Goal: Information Seeking & Learning: Find specific fact

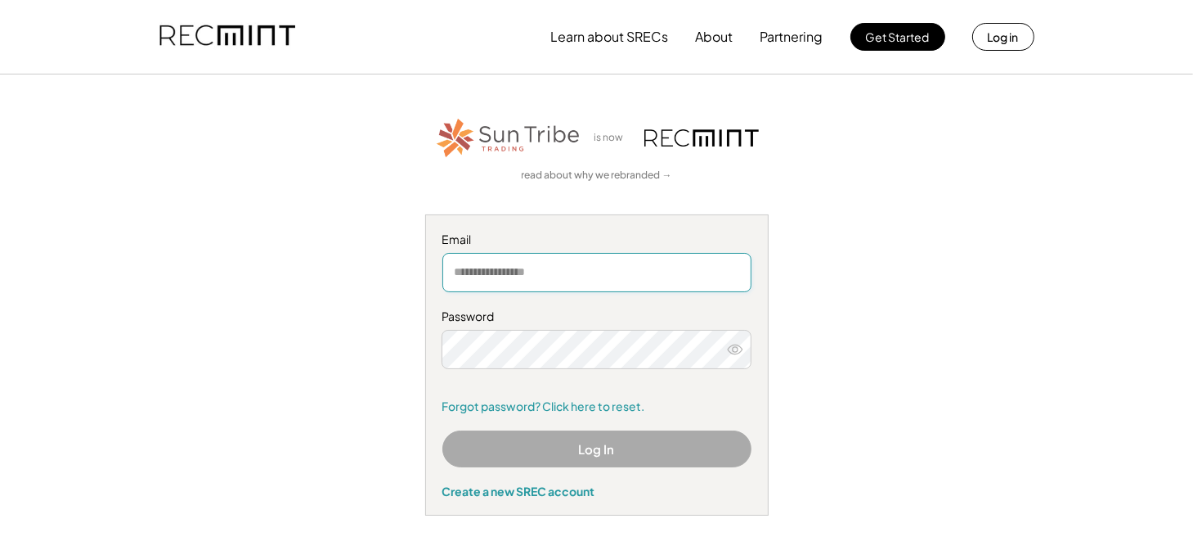
click at [483, 266] on input "email" at bounding box center [597, 272] width 309 height 39
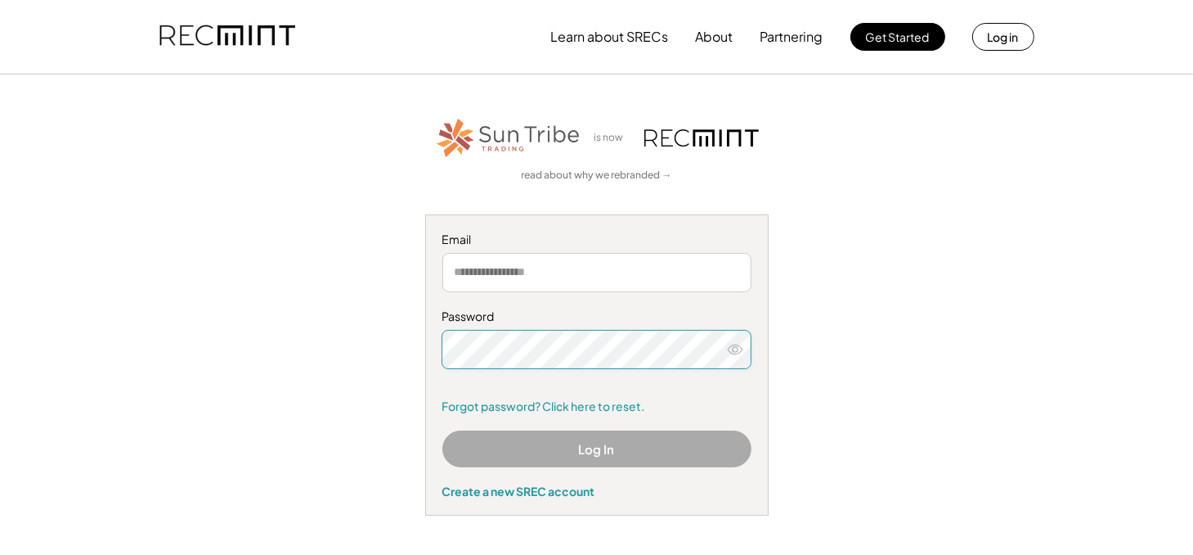
type input "**********"
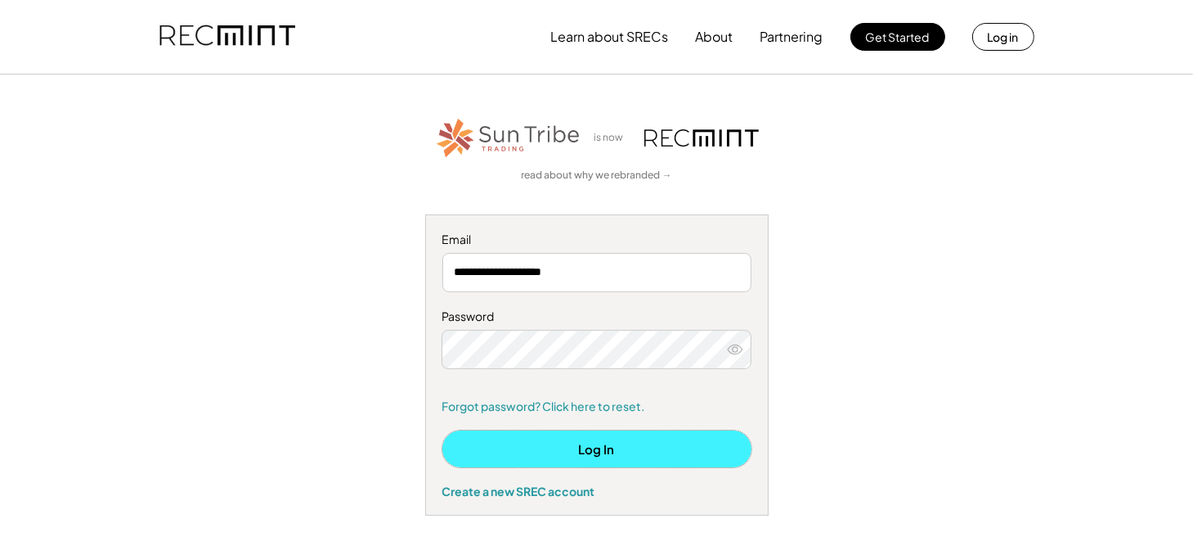
click at [573, 446] on button "Log In" at bounding box center [597, 448] width 309 height 37
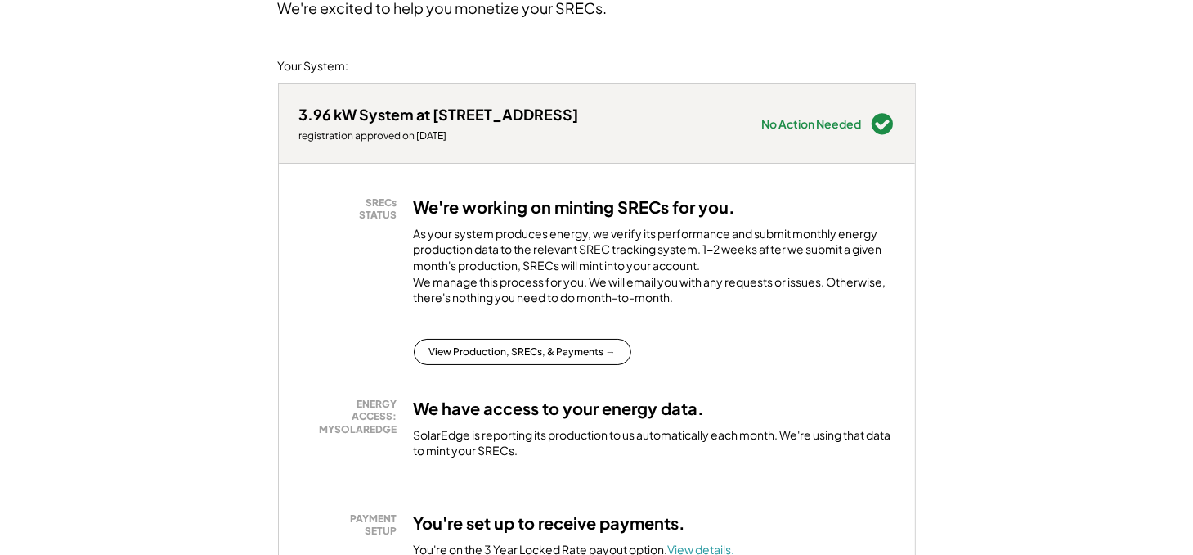
scroll to position [245, 0]
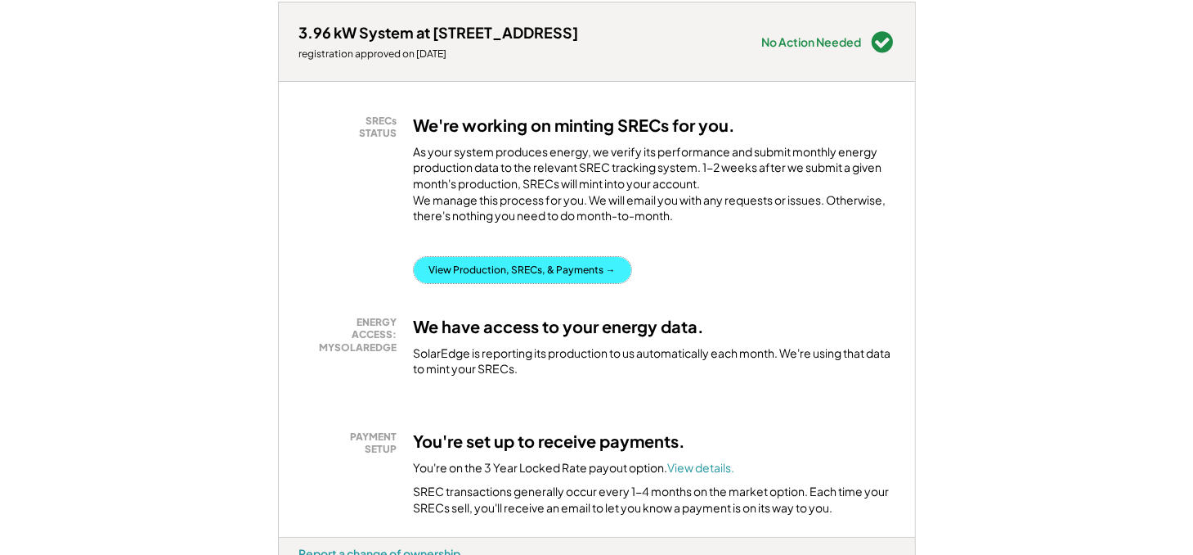
click at [519, 283] on button "View Production, SRECs, & Payments →" at bounding box center [523, 270] width 218 height 26
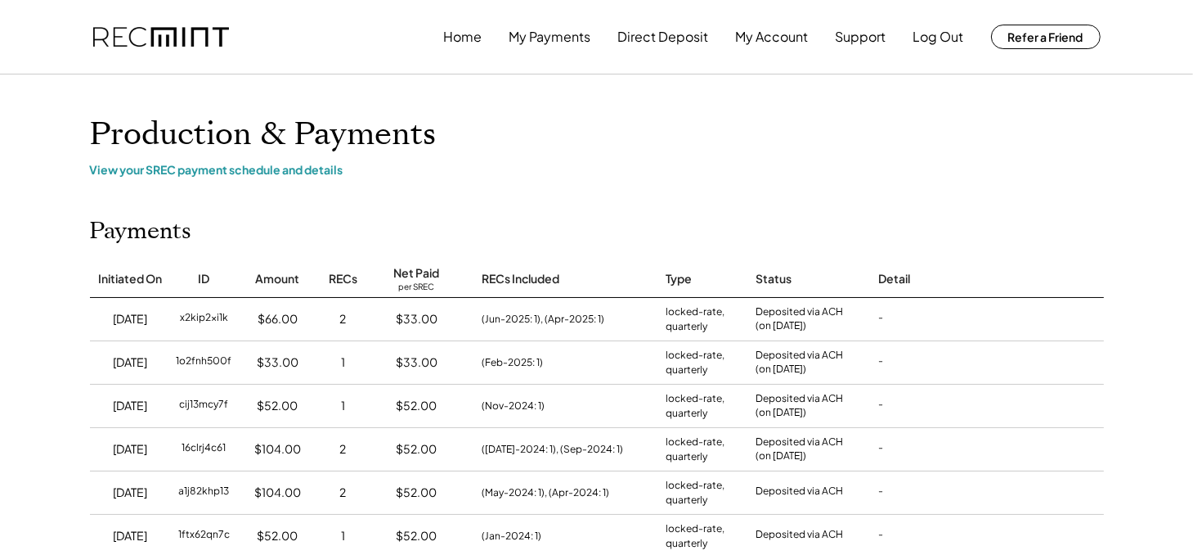
scroll to position [82, 0]
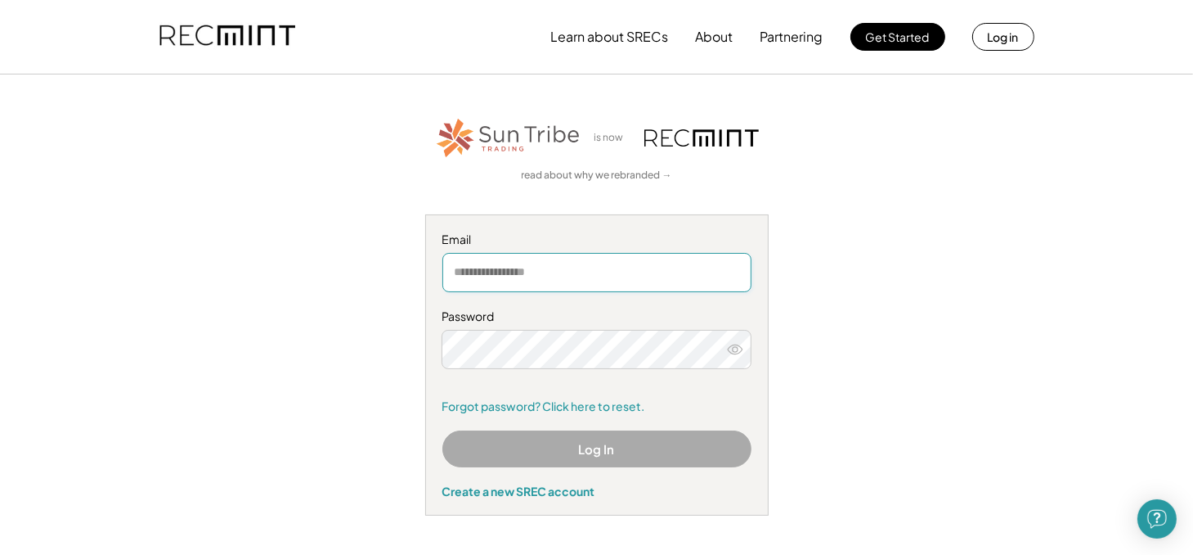
click at [497, 281] on input "email" at bounding box center [597, 272] width 309 height 39
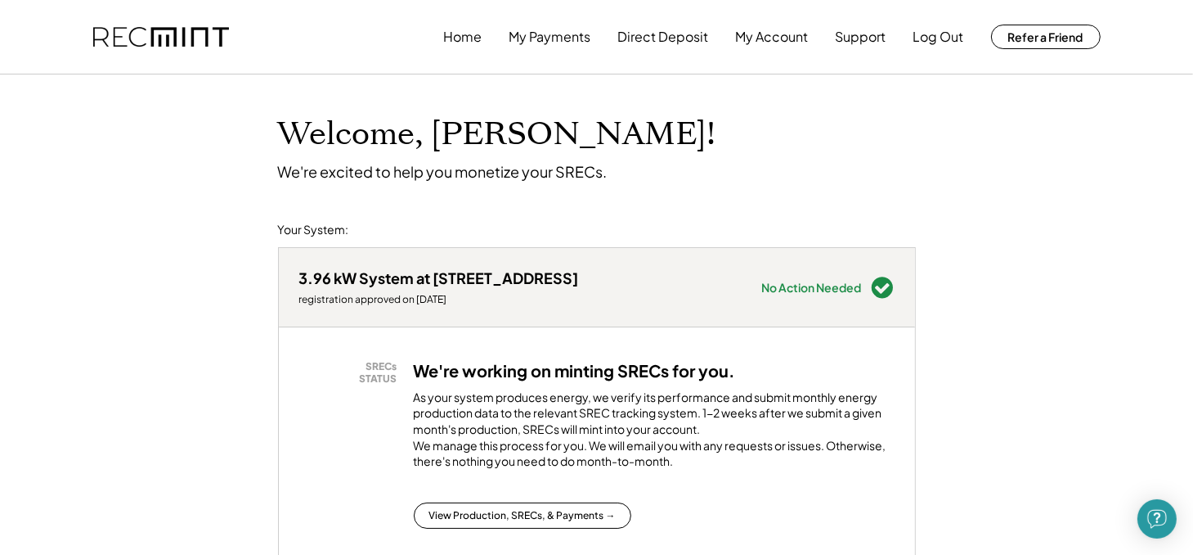
scroll to position [164, 0]
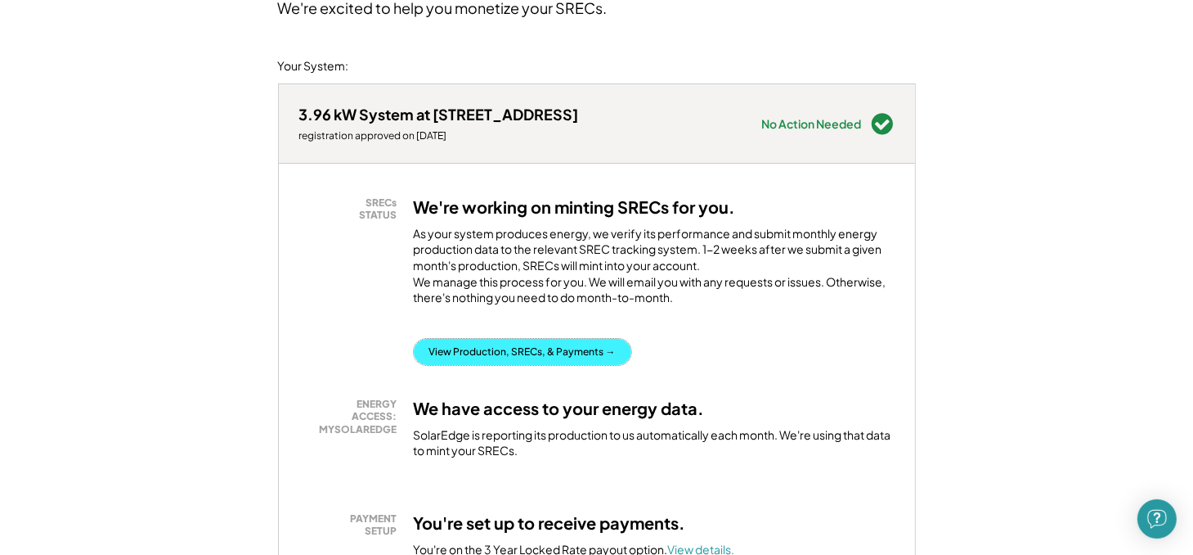
click at [487, 365] on button "View Production, SRECs, & Payments →" at bounding box center [523, 352] width 218 height 26
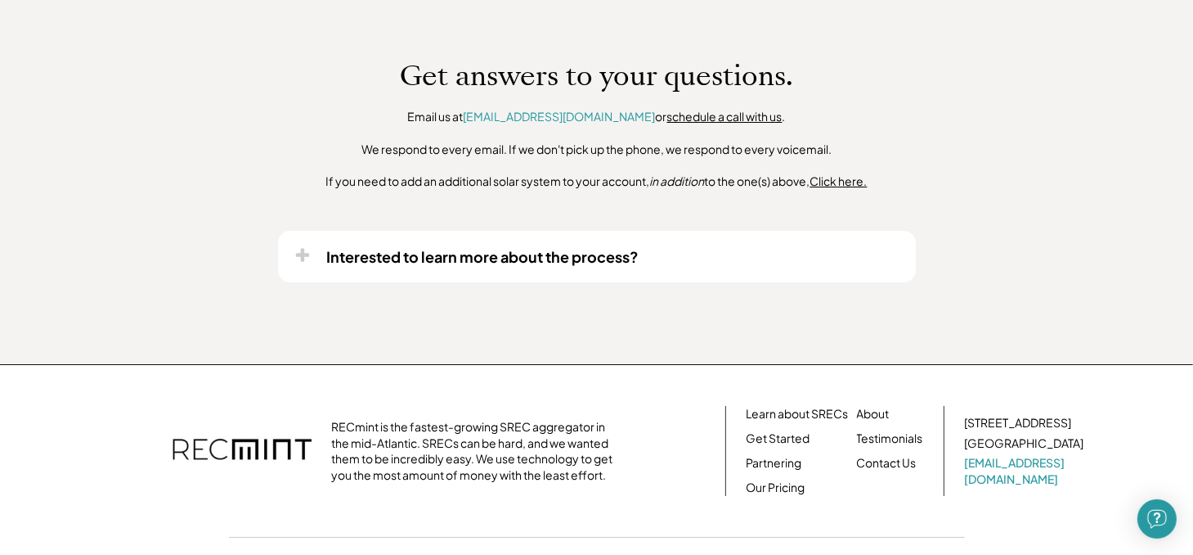
scroll to position [1391, 0]
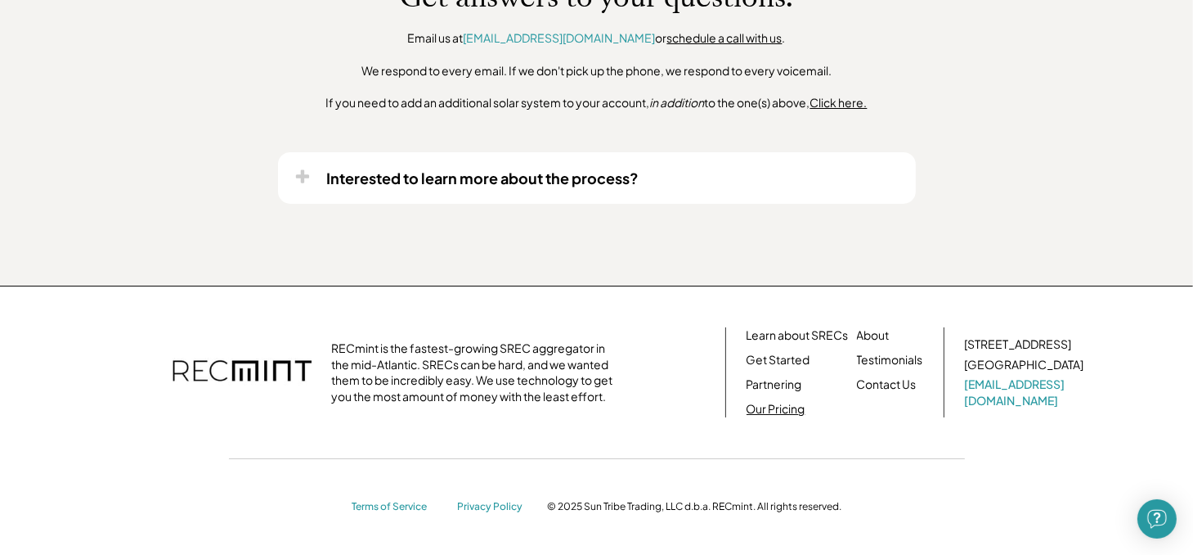
click at [786, 417] on link "Our Pricing" at bounding box center [776, 409] width 59 height 16
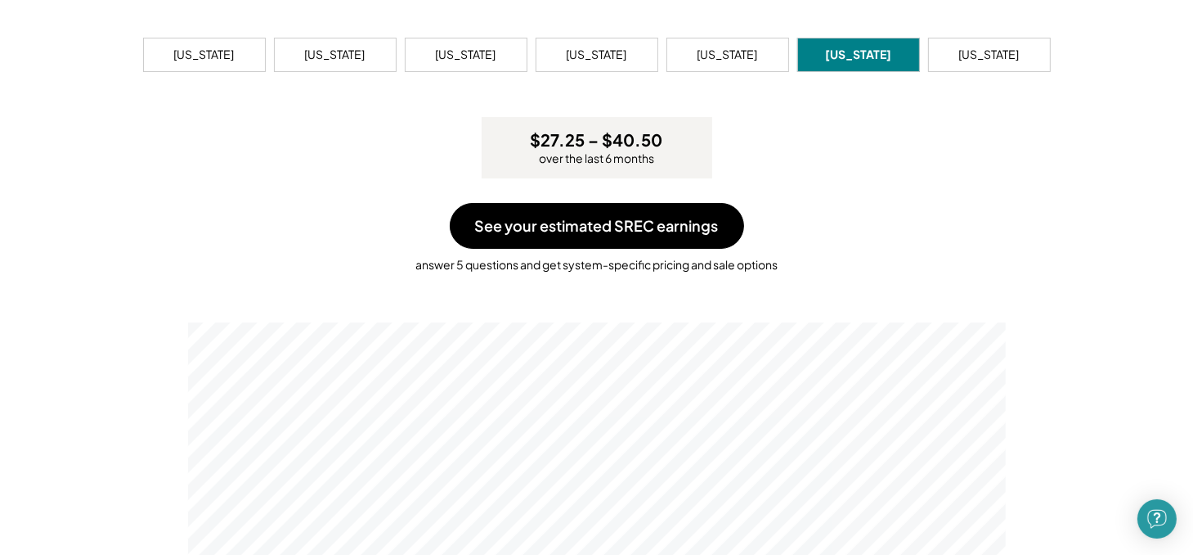
scroll to position [82, 0]
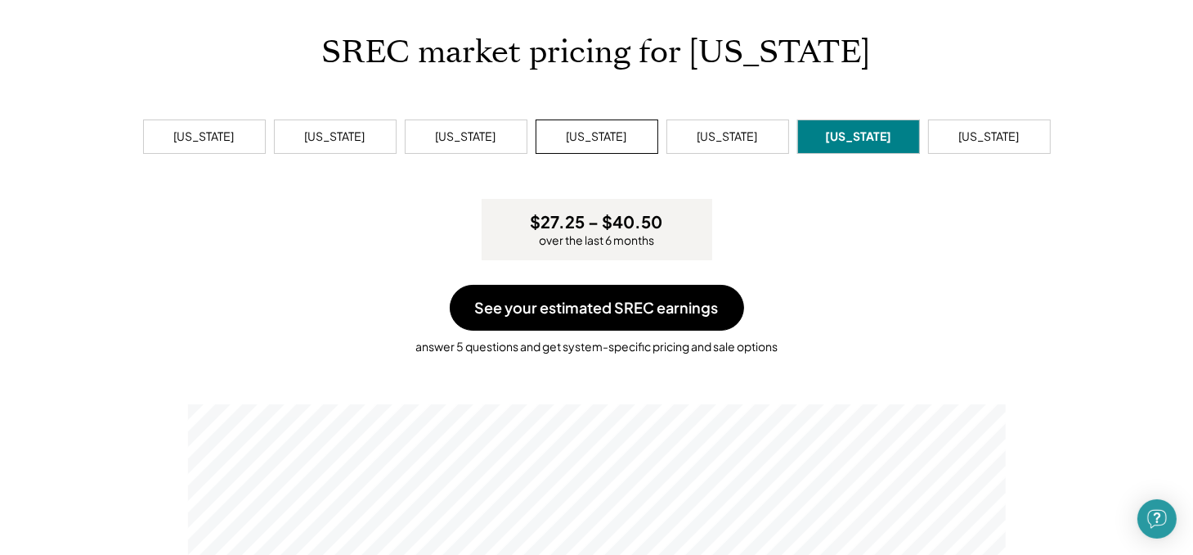
click at [613, 139] on div "[US_STATE]" at bounding box center [597, 136] width 61 height 16
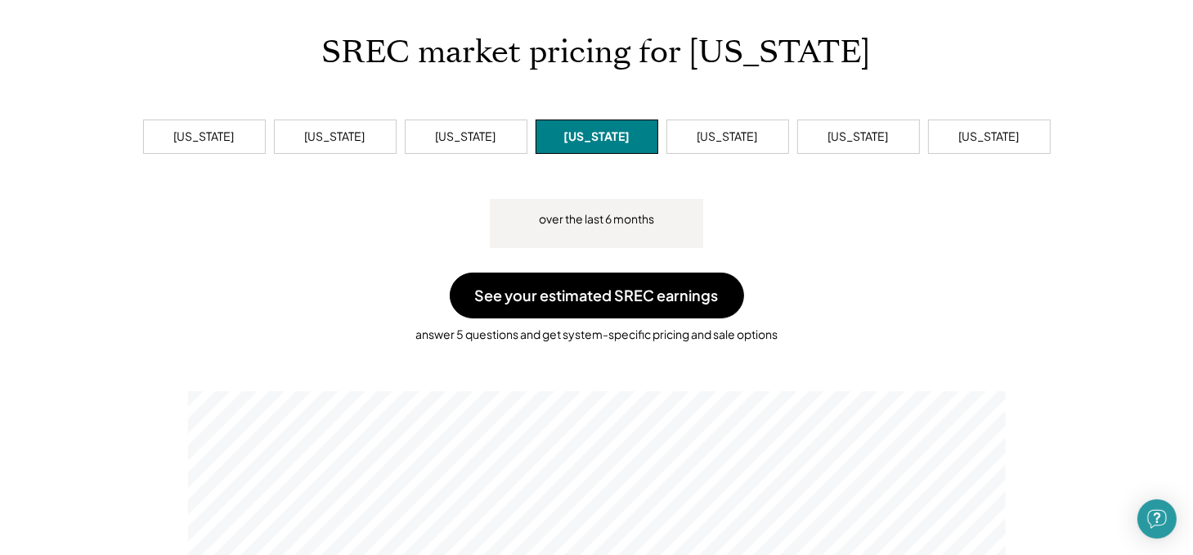
scroll to position [311, 818]
click at [726, 138] on div "[US_STATE]" at bounding box center [728, 136] width 61 height 16
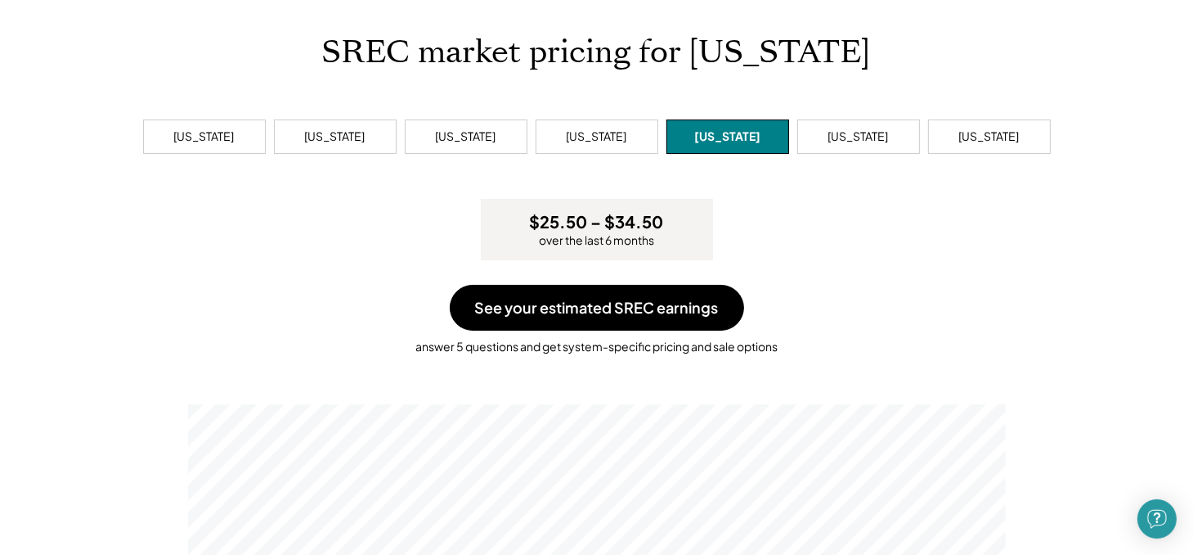
scroll to position [311, 818]
click at [1018, 133] on div "[US_STATE]" at bounding box center [989, 136] width 61 height 16
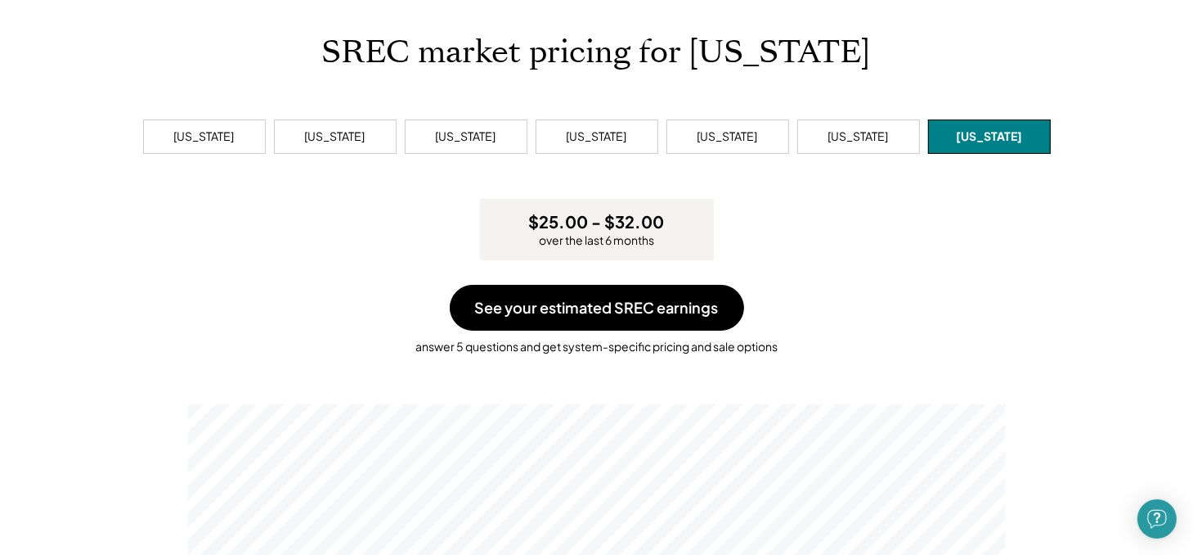
scroll to position [311, 818]
click at [474, 145] on div "[US_STATE]" at bounding box center [466, 136] width 123 height 34
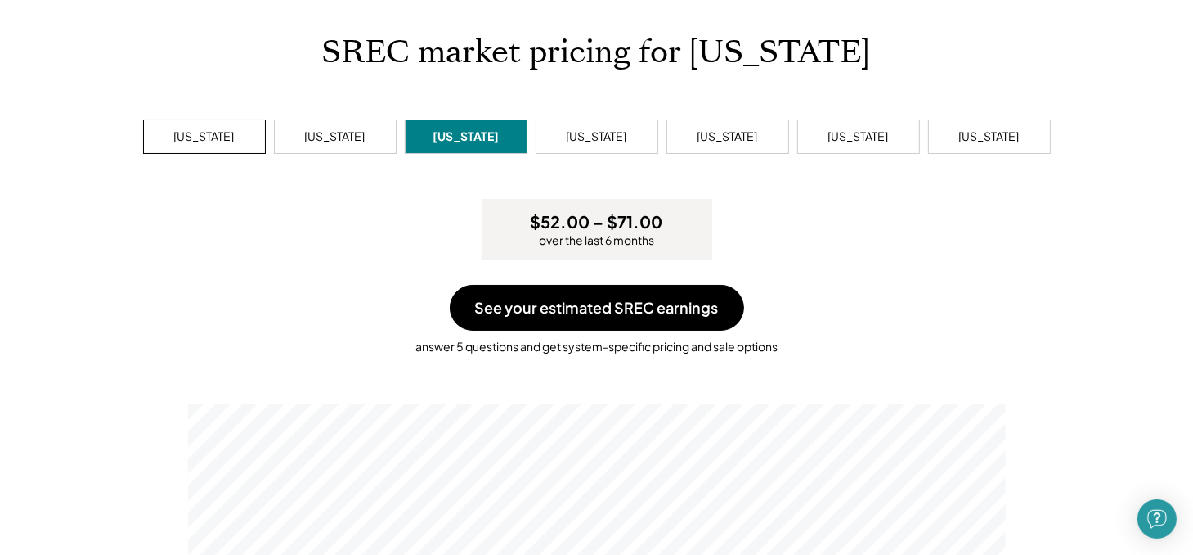
click at [191, 138] on div "[US_STATE]" at bounding box center [204, 136] width 61 height 16
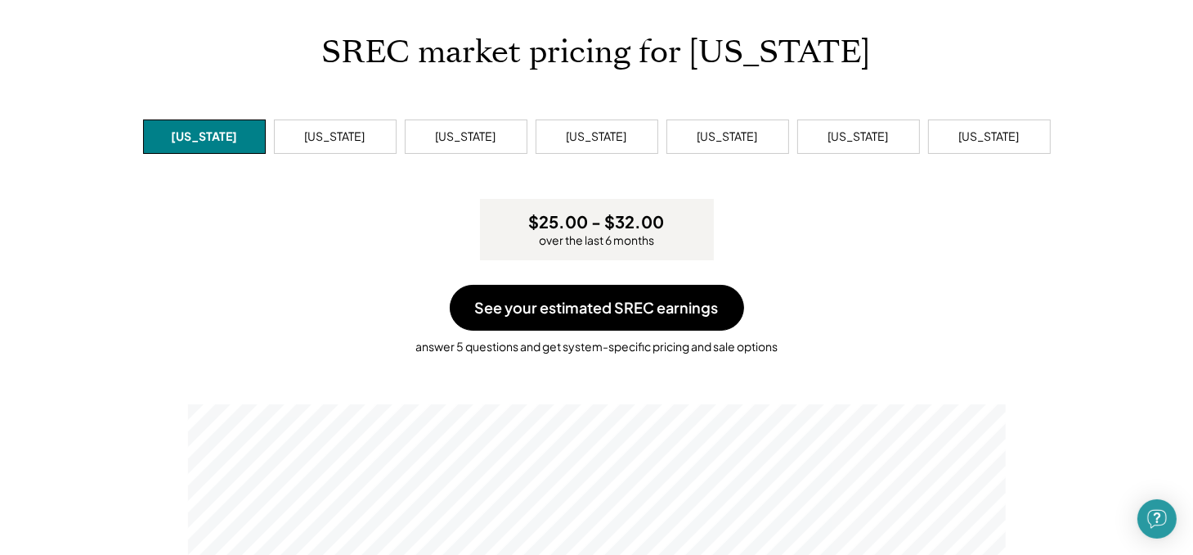
scroll to position [311, 818]
click at [308, 134] on div "[US_STATE]" at bounding box center [335, 136] width 61 height 16
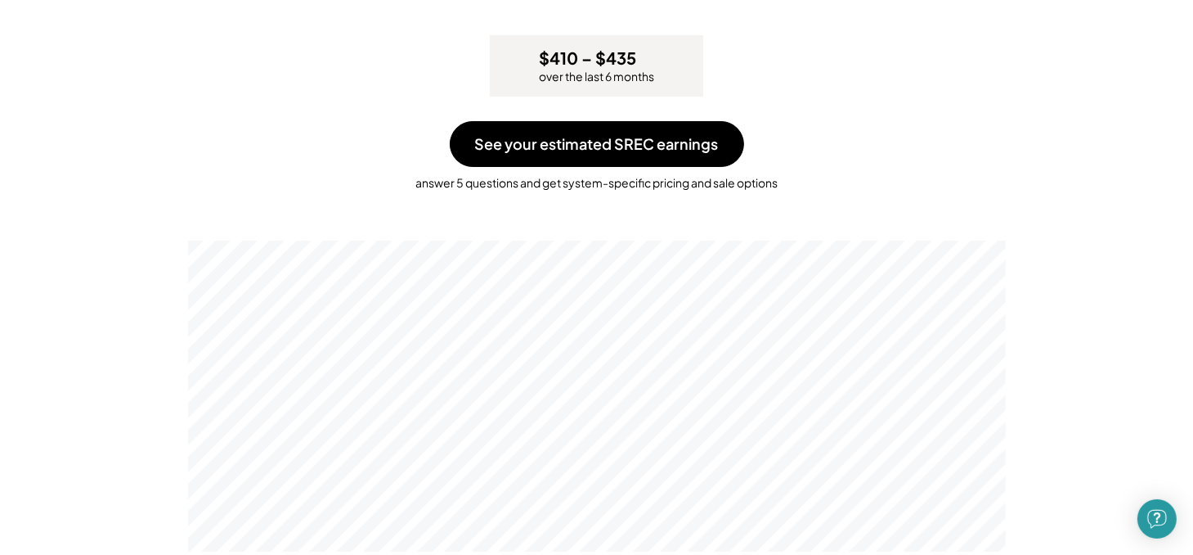
scroll to position [82, 0]
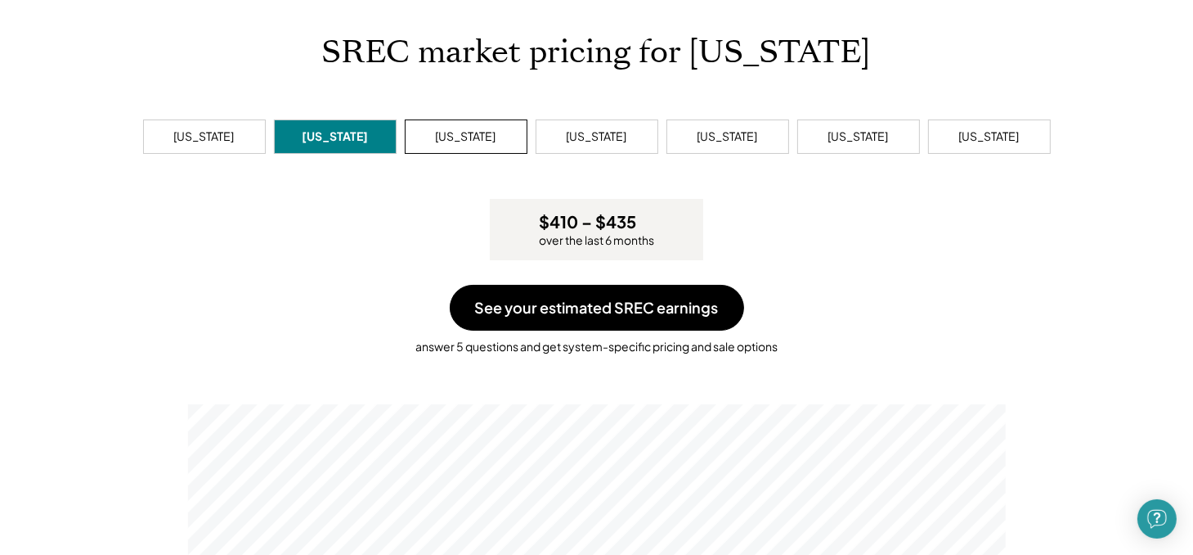
click at [474, 134] on div "[US_STATE]" at bounding box center [466, 136] width 61 height 16
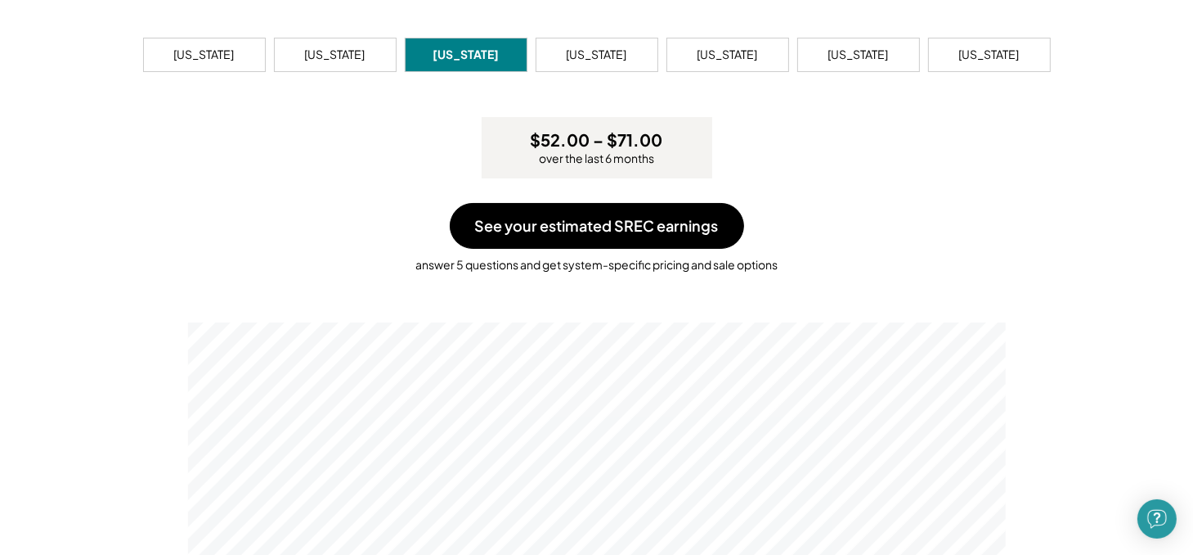
scroll to position [82, 0]
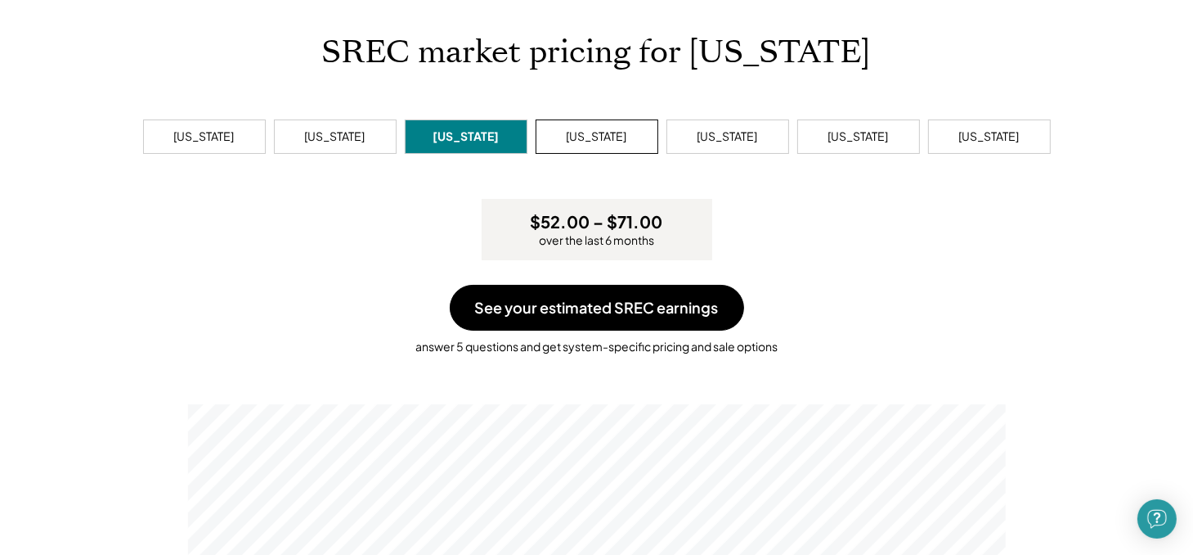
click at [603, 132] on div "[US_STATE]" at bounding box center [597, 136] width 61 height 16
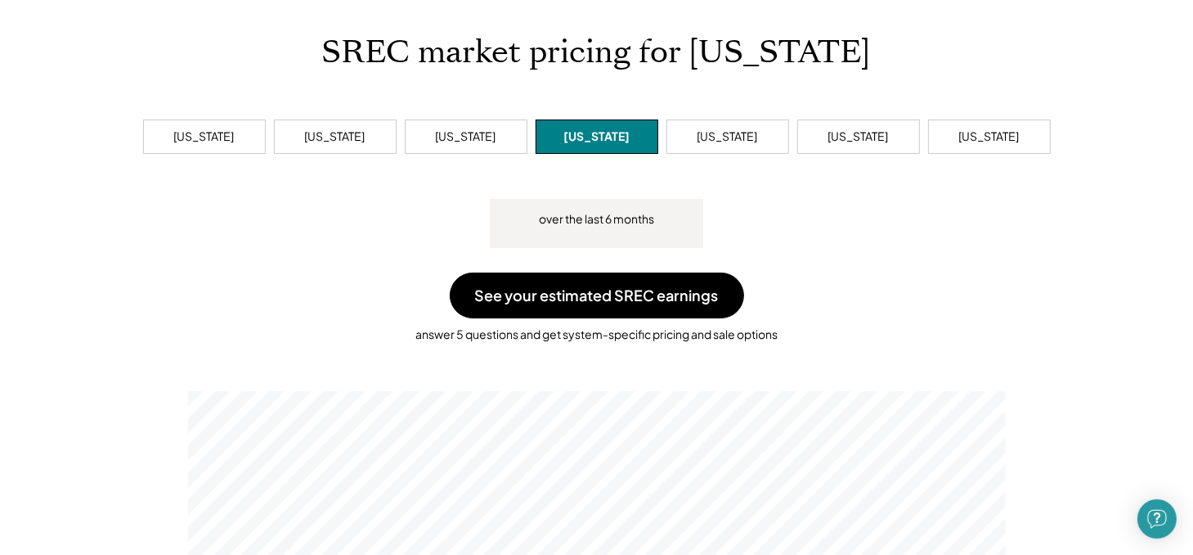
scroll to position [311, 818]
click at [746, 133] on div "[US_STATE]" at bounding box center [728, 136] width 61 height 16
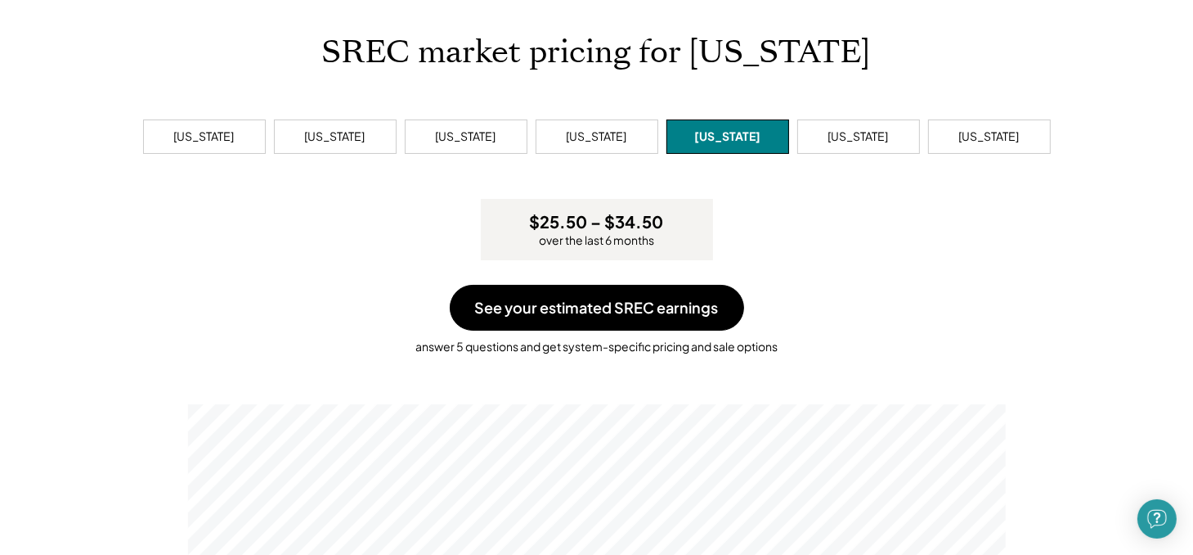
scroll to position [311, 818]
click at [478, 137] on div "[US_STATE]" at bounding box center [466, 136] width 61 height 16
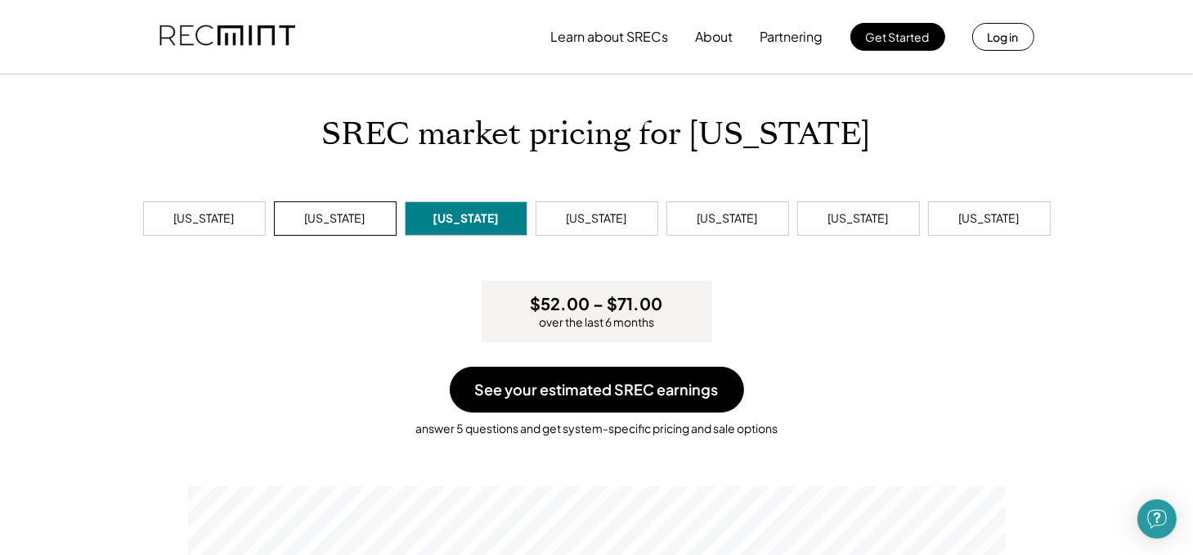
click at [350, 214] on div "[US_STATE]" at bounding box center [335, 218] width 61 height 16
